Goal: Task Accomplishment & Management: Manage account settings

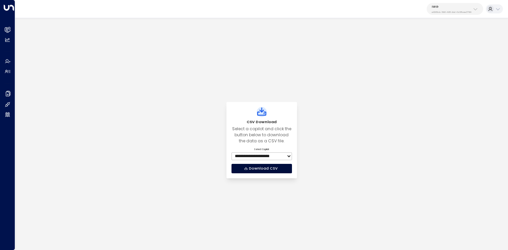
select select "***"
click at [459, 9] on div "IWG e92915cb-7661-49f5-9dc1-5c58aae37760" at bounding box center [452, 9] width 40 height 9
type input "*****"
click at [437, 58] on div "Uniti Demos ID: 4c025b01-9fa0-46ff-ab3a-a620b886896e" at bounding box center [464, 61] width 70 height 10
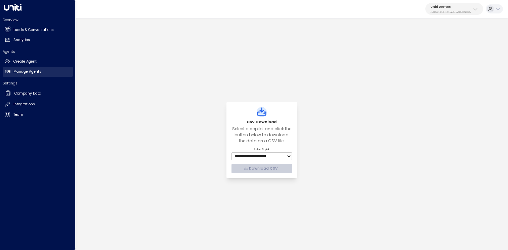
click at [26, 69] on h2 "Manage Agents" at bounding box center [27, 71] width 28 height 5
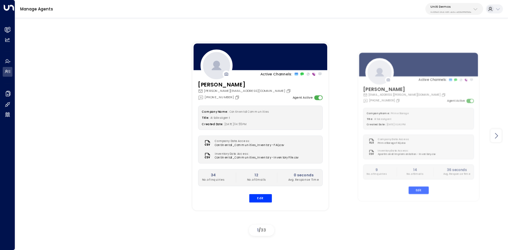
click at [499, 139] on icon at bounding box center [497, 135] width 8 height 8
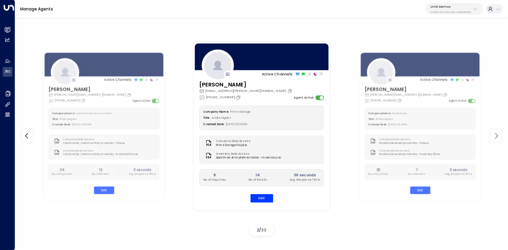
click at [499, 139] on icon at bounding box center [497, 135] width 8 height 8
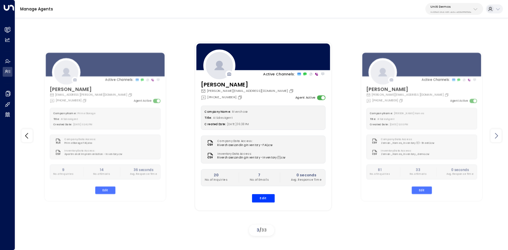
click at [499, 139] on icon at bounding box center [497, 135] width 8 height 8
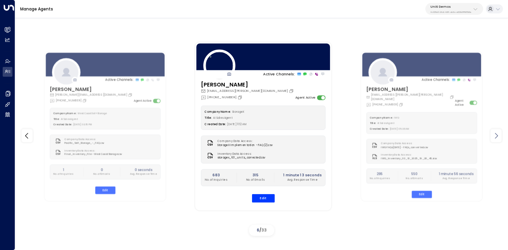
click at [499, 139] on icon at bounding box center [497, 135] width 8 height 8
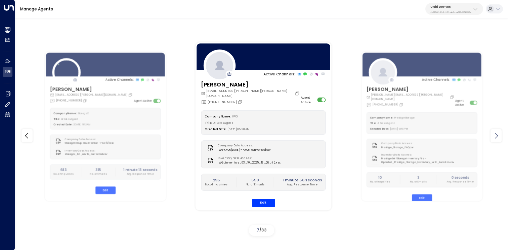
click at [499, 139] on icon at bounding box center [497, 135] width 8 height 8
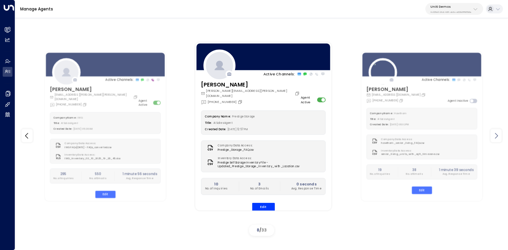
click at [499, 139] on icon at bounding box center [497, 135] width 8 height 8
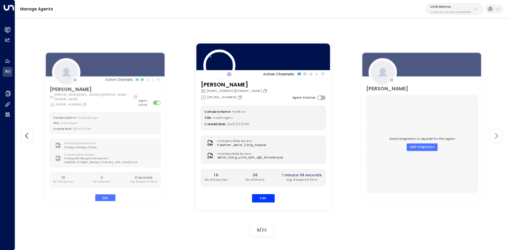
click at [499, 139] on icon at bounding box center [497, 135] width 8 height 8
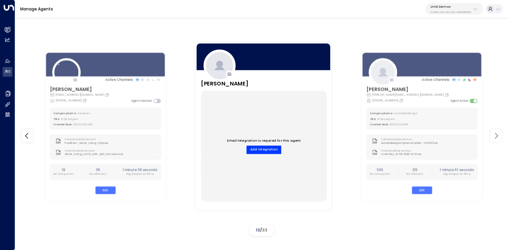
click at [499, 139] on icon at bounding box center [497, 135] width 8 height 8
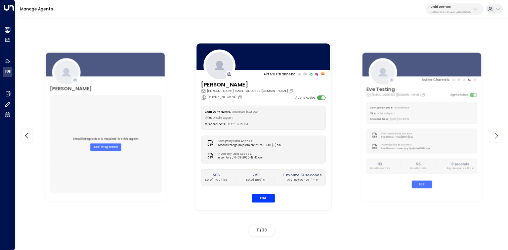
click at [499, 139] on icon at bounding box center [497, 135] width 8 height 8
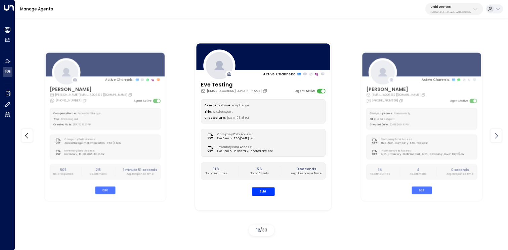
click at [499, 139] on icon at bounding box center [497, 135] width 8 height 8
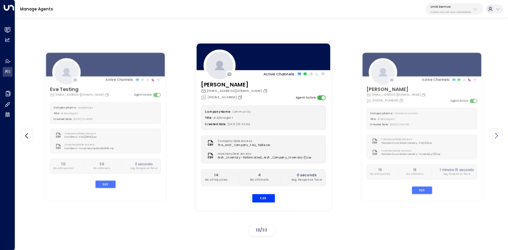
click at [499, 139] on icon at bounding box center [497, 135] width 8 height 8
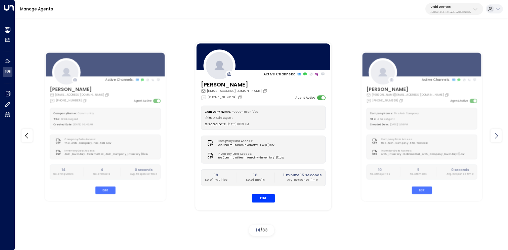
click at [499, 139] on icon at bounding box center [497, 135] width 8 height 8
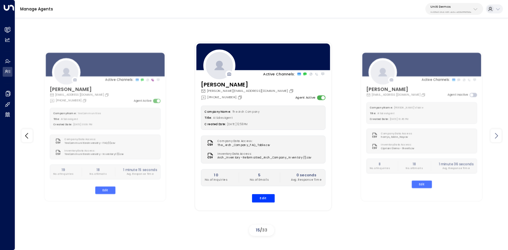
click at [499, 139] on icon at bounding box center [497, 135] width 8 height 8
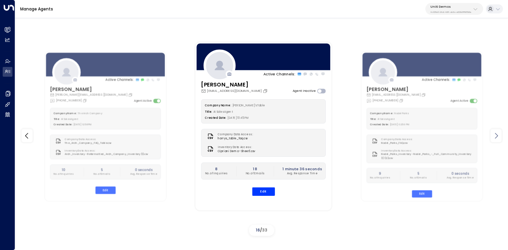
click at [499, 139] on icon at bounding box center [497, 135] width 8 height 8
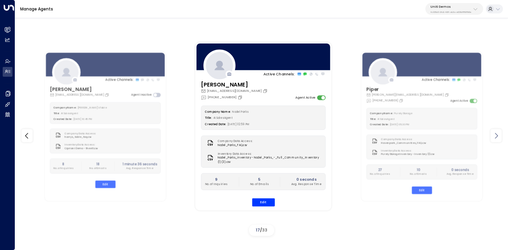
click at [499, 139] on icon at bounding box center [497, 135] width 8 height 8
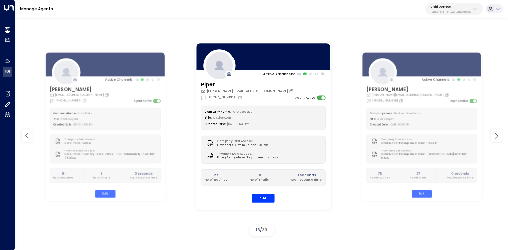
click at [499, 139] on icon at bounding box center [497, 135] width 8 height 8
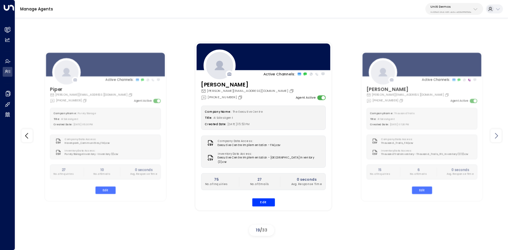
click at [499, 139] on icon at bounding box center [497, 135] width 8 height 8
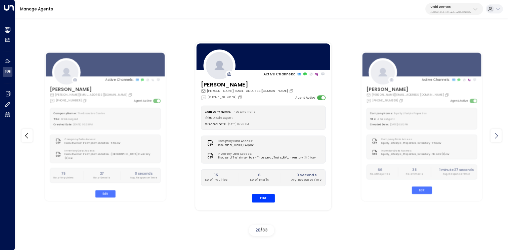
click at [499, 139] on icon at bounding box center [497, 135] width 8 height 8
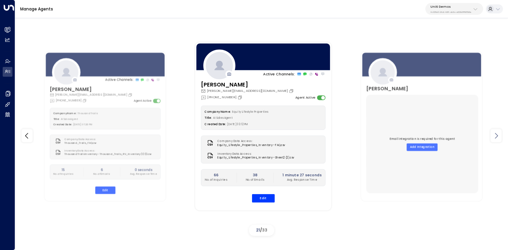
click at [499, 139] on icon at bounding box center [497, 135] width 8 height 8
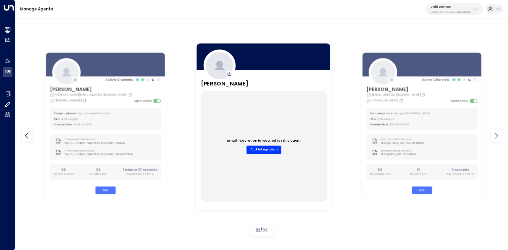
click at [499, 139] on icon at bounding box center [497, 135] width 8 height 8
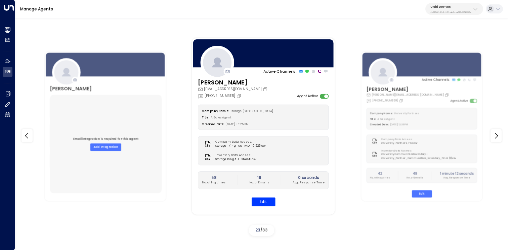
click at [266, 207] on div "[PERSON_NAME] [PERSON_NAME][EMAIL_ADDRESS][DOMAIN_NAME] [PHONE_NUMBER] Agent Ac…" at bounding box center [263, 145] width 143 height 134
click at [269, 202] on button "Edit" at bounding box center [263, 201] width 24 height 9
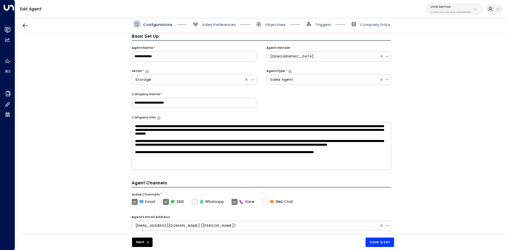
scroll to position [4, 0]
click at [218, 25] on span "Sales Preferences" at bounding box center [219, 24] width 34 height 5
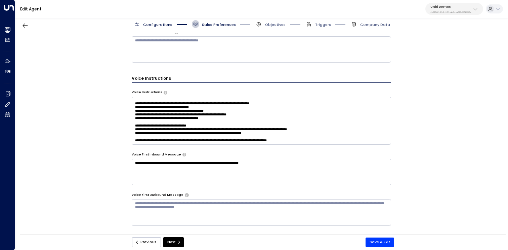
scroll to position [0, 0]
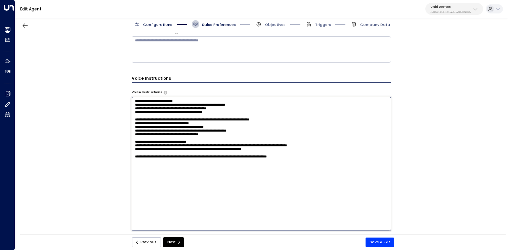
click at [305, 139] on textarea "**********" at bounding box center [262, 164] width 260 height 134
click at [273, 184] on textarea "**********" at bounding box center [262, 164] width 260 height 134
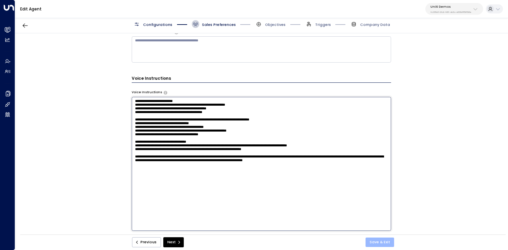
type textarea "**********"
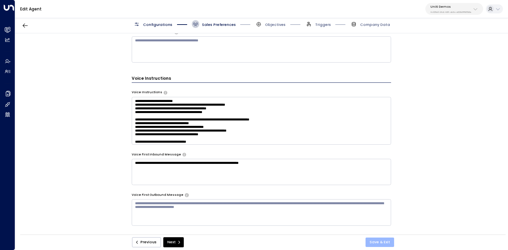
click at [380, 243] on button "Save & Exit" at bounding box center [380, 241] width 29 height 9
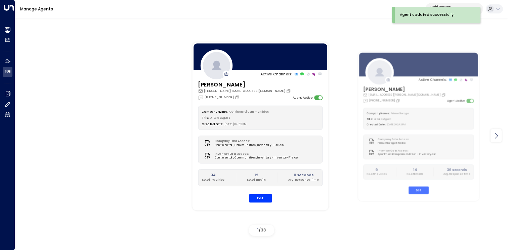
click at [497, 131] on div at bounding box center [496, 135] width 11 height 13
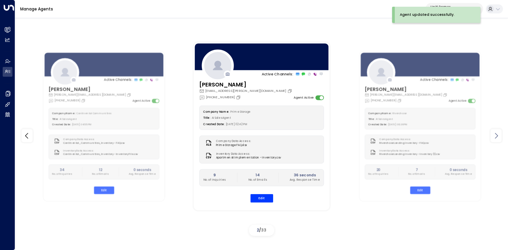
click at [497, 131] on div at bounding box center [496, 135] width 11 height 13
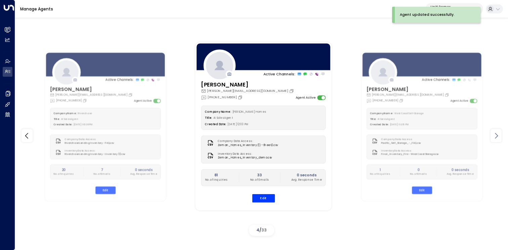
click at [497, 131] on div at bounding box center [496, 135] width 11 height 13
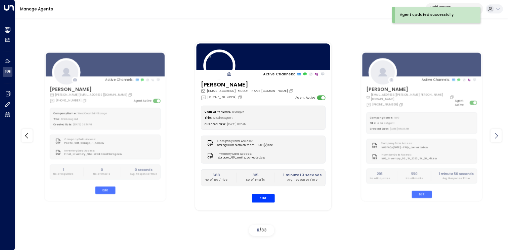
click at [497, 131] on div at bounding box center [496, 135] width 11 height 13
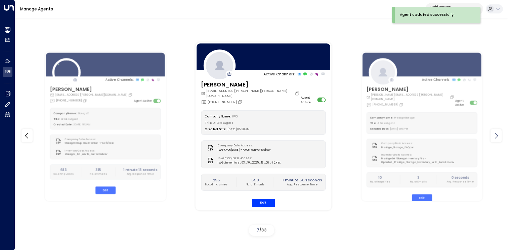
click at [497, 131] on div at bounding box center [496, 135] width 11 height 13
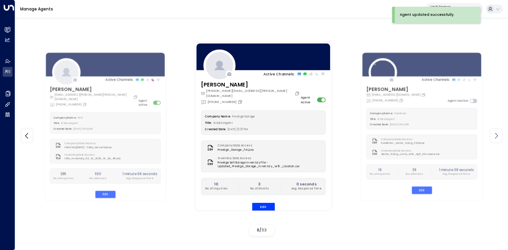
click at [497, 131] on div at bounding box center [496, 135] width 11 height 13
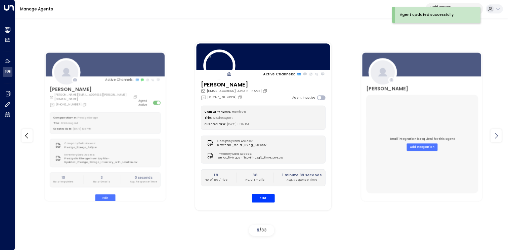
click at [497, 131] on div at bounding box center [496, 135] width 11 height 13
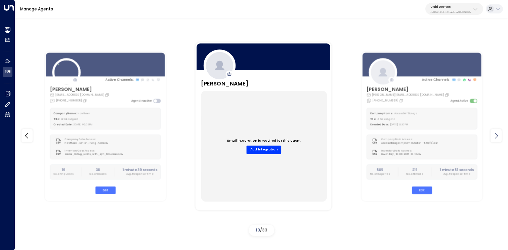
click at [497, 131] on div at bounding box center [496, 135] width 11 height 13
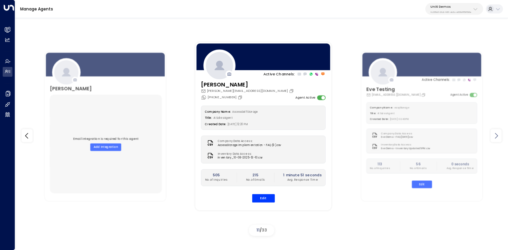
click at [497, 131] on div at bounding box center [496, 135] width 11 height 13
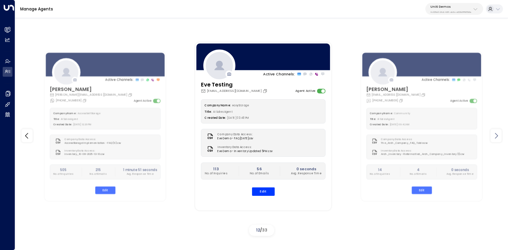
click at [497, 131] on div at bounding box center [496, 135] width 11 height 13
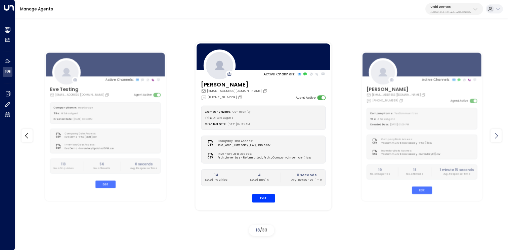
click at [497, 131] on div at bounding box center [496, 135] width 11 height 13
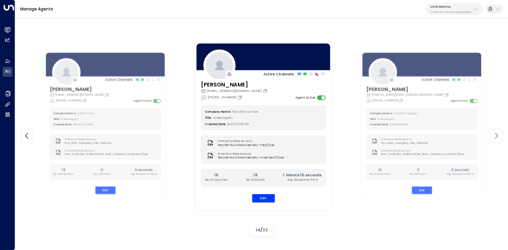
click at [497, 131] on div at bounding box center [496, 135] width 11 height 13
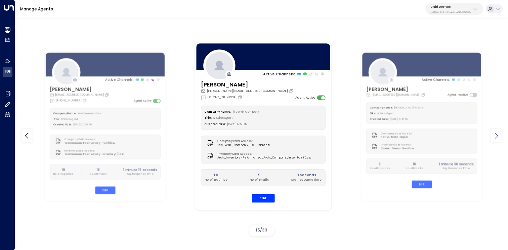
click at [497, 131] on div at bounding box center [496, 135] width 11 height 13
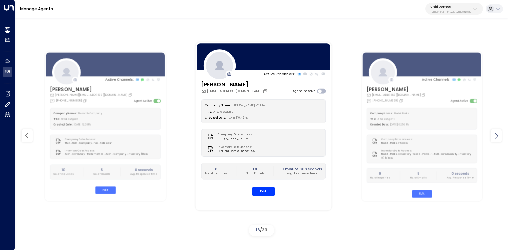
click at [497, 131] on div at bounding box center [496, 135] width 11 height 13
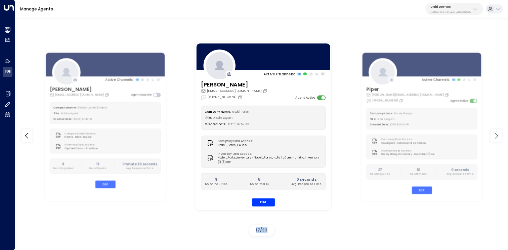
click at [497, 131] on div at bounding box center [496, 135] width 11 height 13
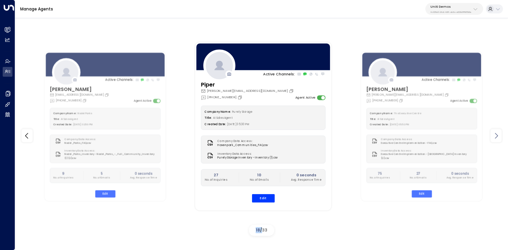
click at [497, 131] on div at bounding box center [496, 135] width 11 height 13
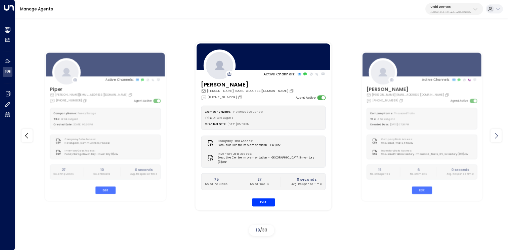
click at [497, 131] on div at bounding box center [496, 135] width 11 height 13
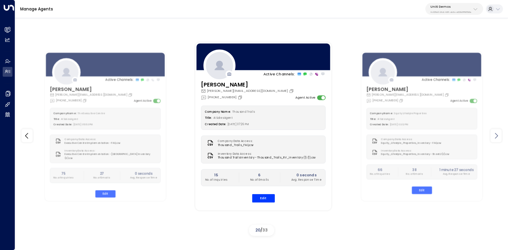
click at [497, 131] on div at bounding box center [496, 135] width 11 height 13
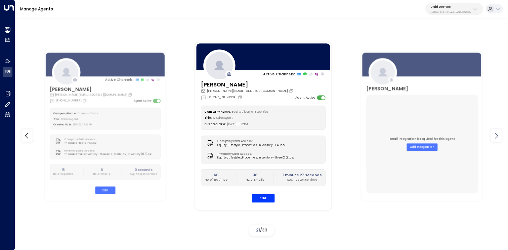
click at [497, 131] on div at bounding box center [496, 135] width 11 height 13
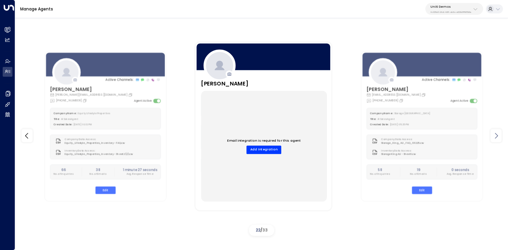
click at [497, 131] on div at bounding box center [496, 135] width 11 height 13
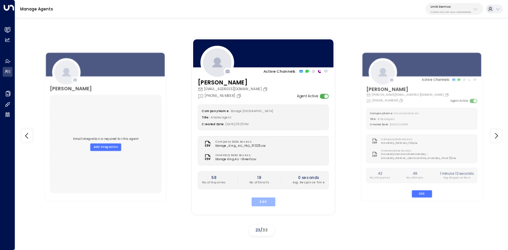
click at [265, 200] on button "Edit" at bounding box center [263, 201] width 24 height 9
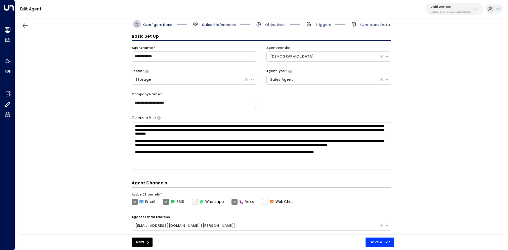
click at [222, 24] on span "Sales Preferences" at bounding box center [219, 24] width 34 height 5
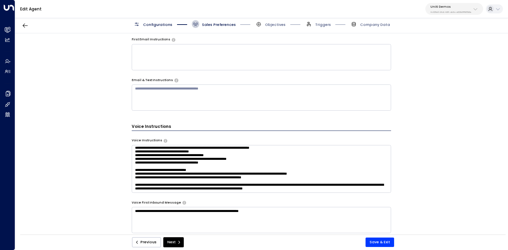
scroll to position [280, 0]
